Goal: Task Accomplishment & Management: Manage account settings

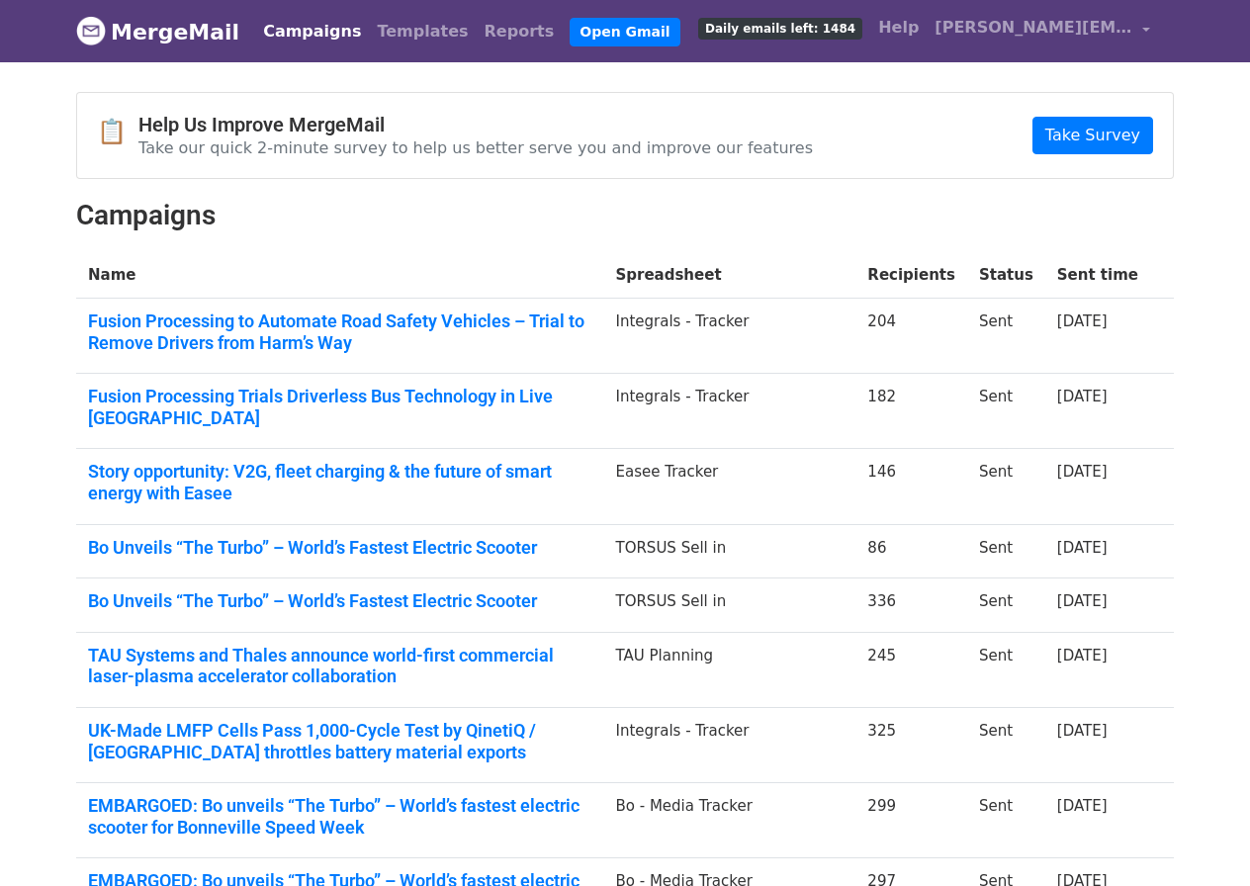
click at [295, 27] on link "Campaigns" at bounding box center [312, 32] width 114 height 40
click at [303, 37] on link "Campaigns" at bounding box center [312, 32] width 114 height 40
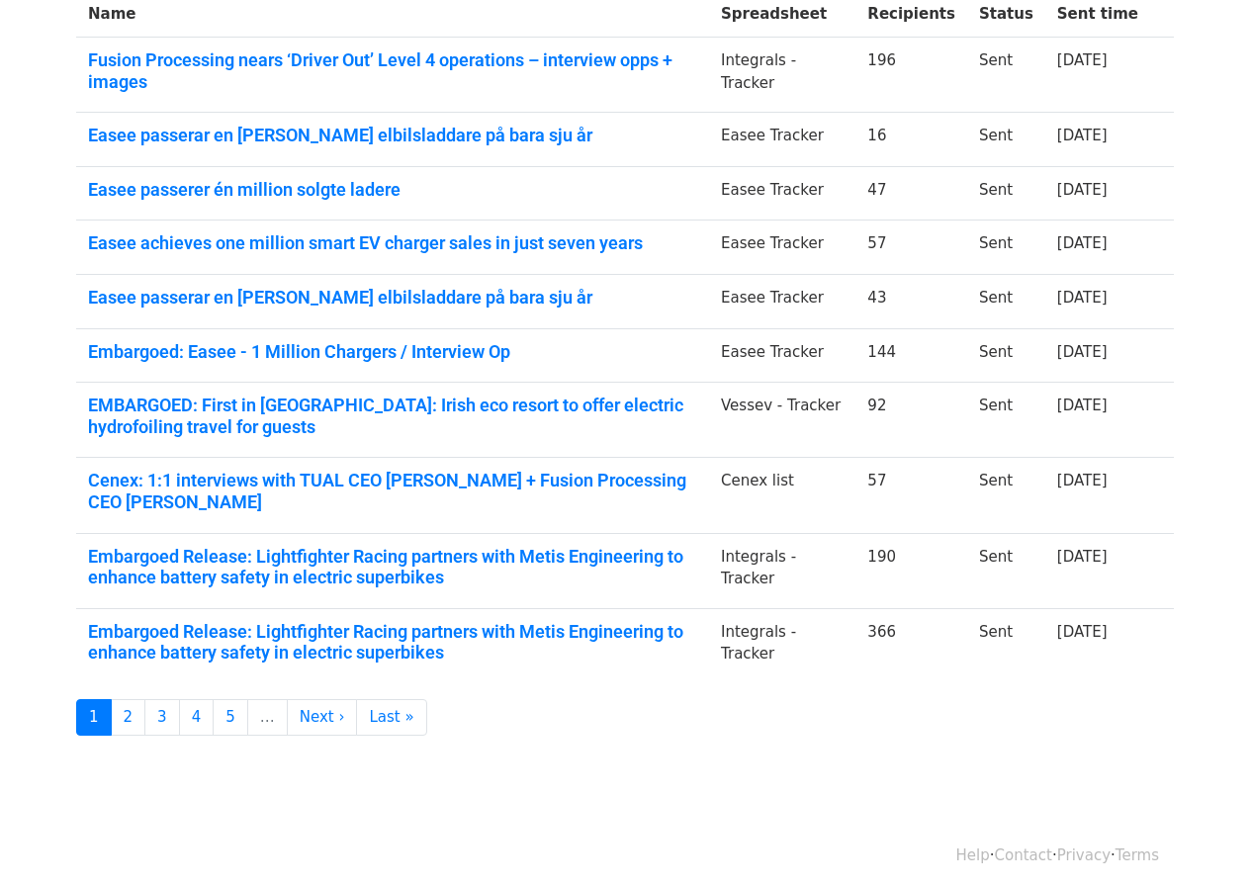
scroll to position [270, 0]
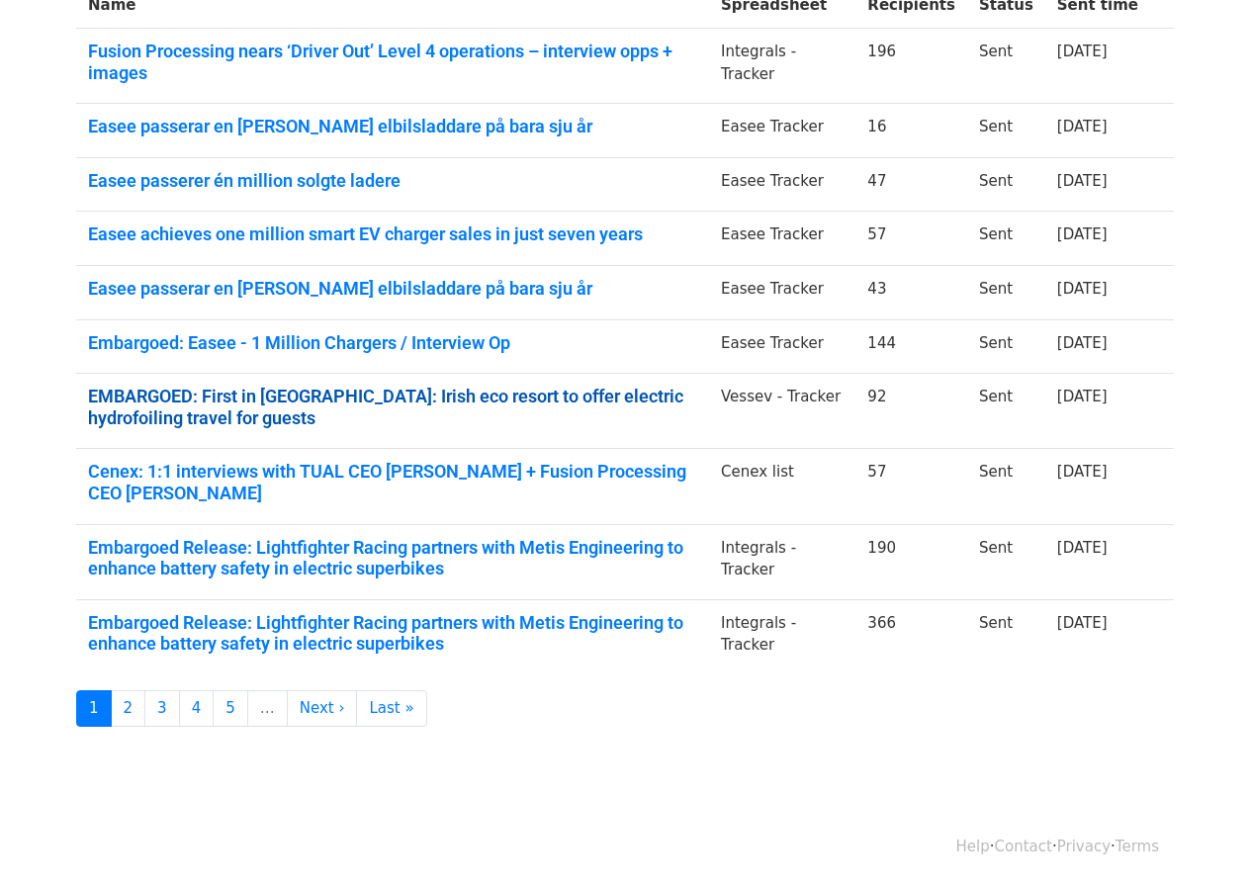
click at [270, 398] on link "EMBARGOED: First in Europe: Irish eco resort to offer electric hydrofoiling tra…" at bounding box center [392, 407] width 609 height 43
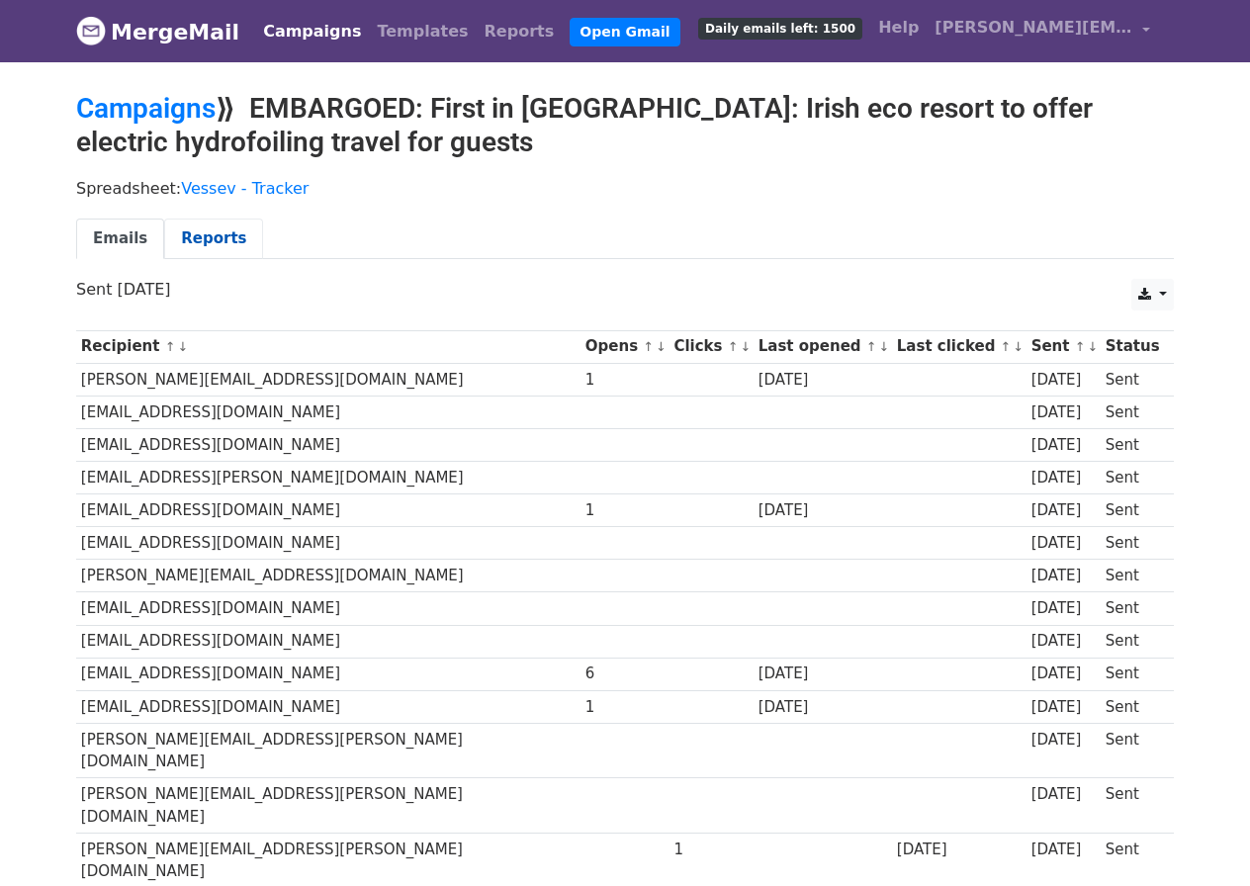
click at [204, 242] on link "Reports" at bounding box center [213, 238] width 99 height 41
